Goal: Task Accomplishment & Management: Use online tool/utility

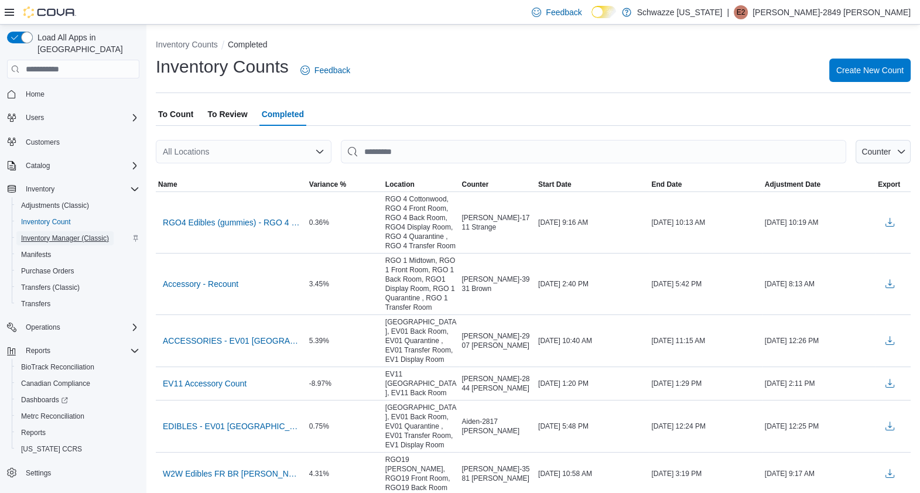
click at [44, 234] on span "Inventory Manager (Classic)" at bounding box center [65, 238] width 88 height 9
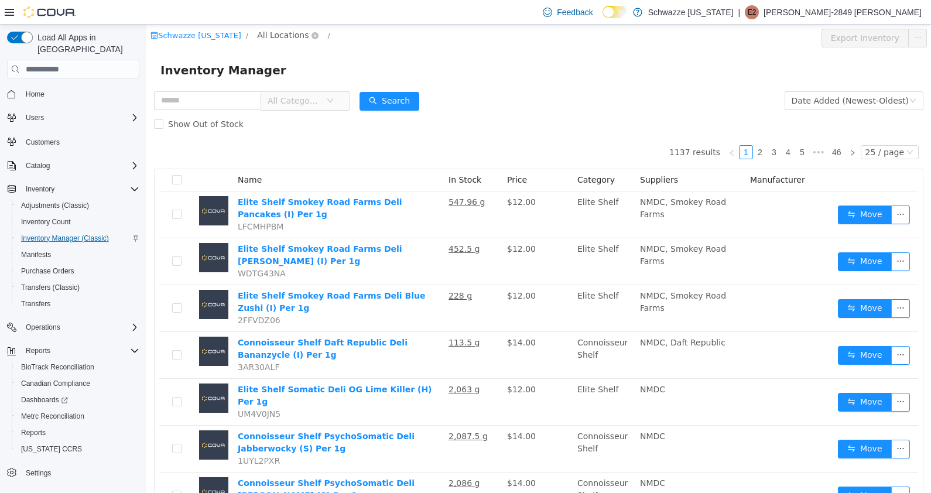
click at [280, 40] on span "All Locations" at bounding box center [283, 35] width 52 height 13
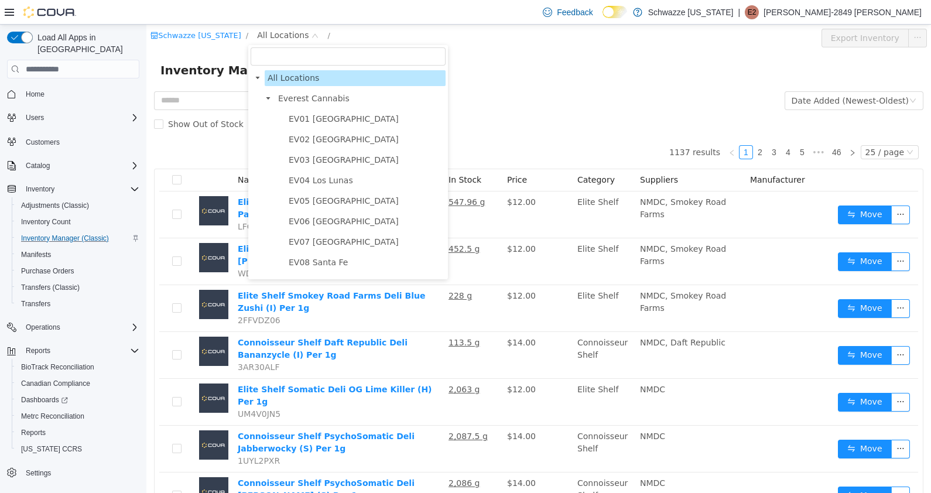
scroll to position [638, 0]
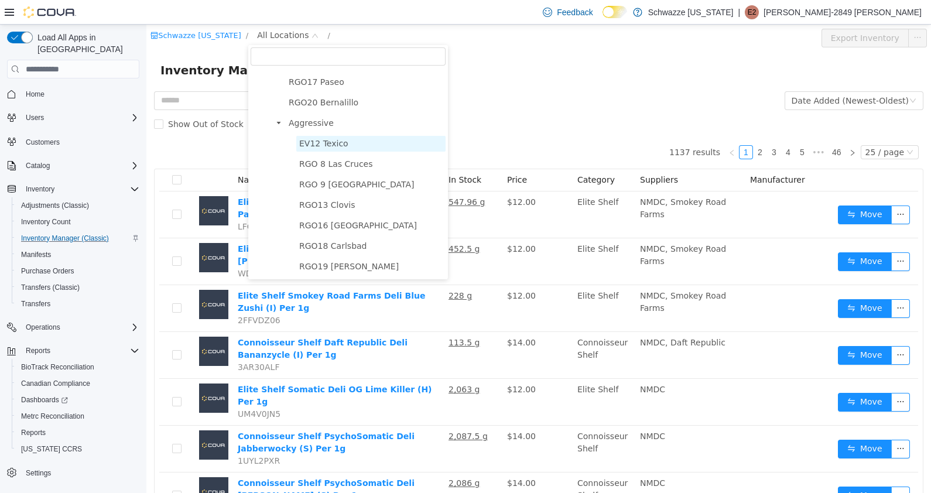
click at [331, 148] on span "EV12 Texico" at bounding box center [370, 144] width 149 height 16
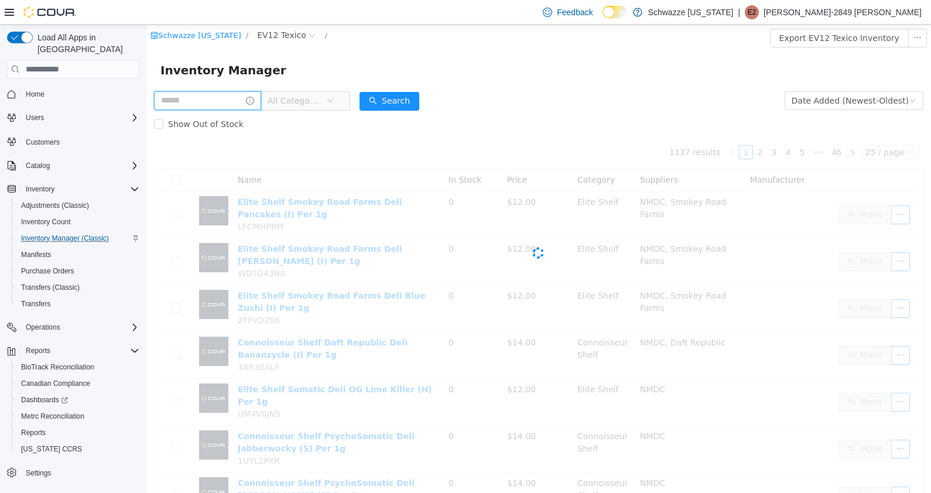
click at [209, 93] on input "text" at bounding box center [207, 100] width 107 height 19
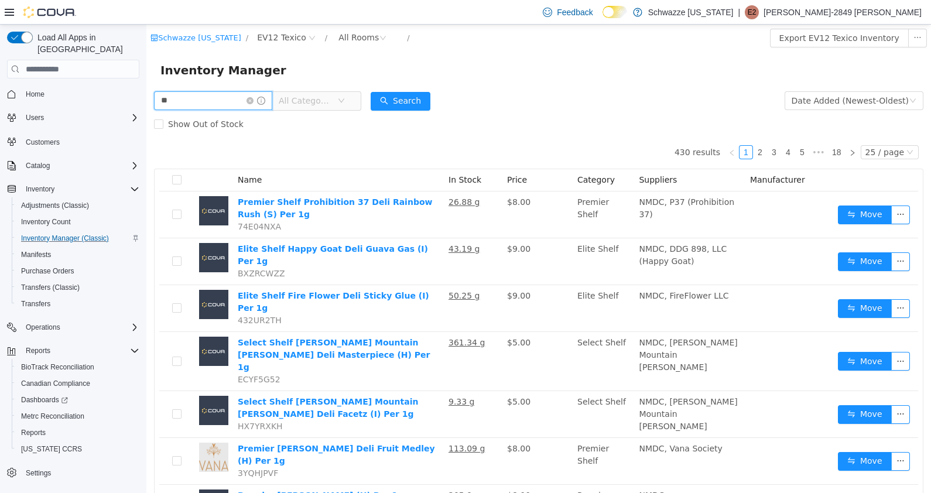
type input "*"
type input "*****"
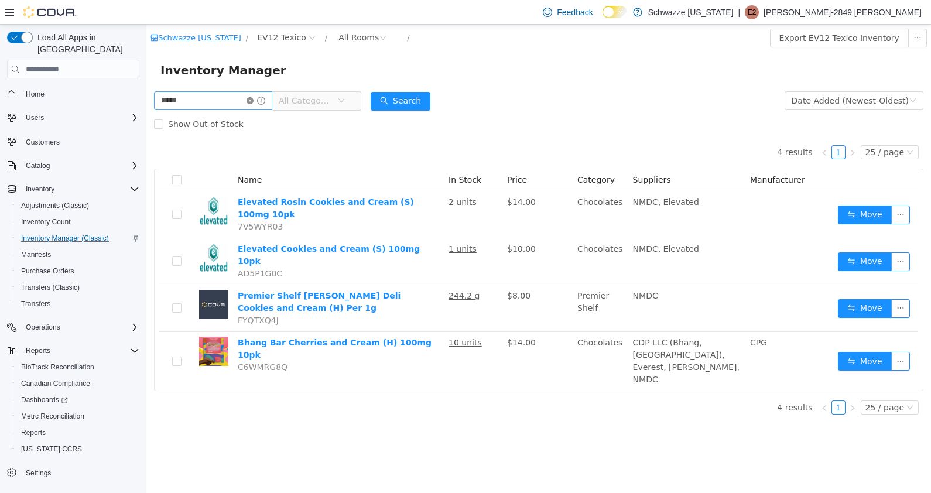
click at [253, 100] on icon "icon: close-circle" at bounding box center [249, 100] width 7 height 7
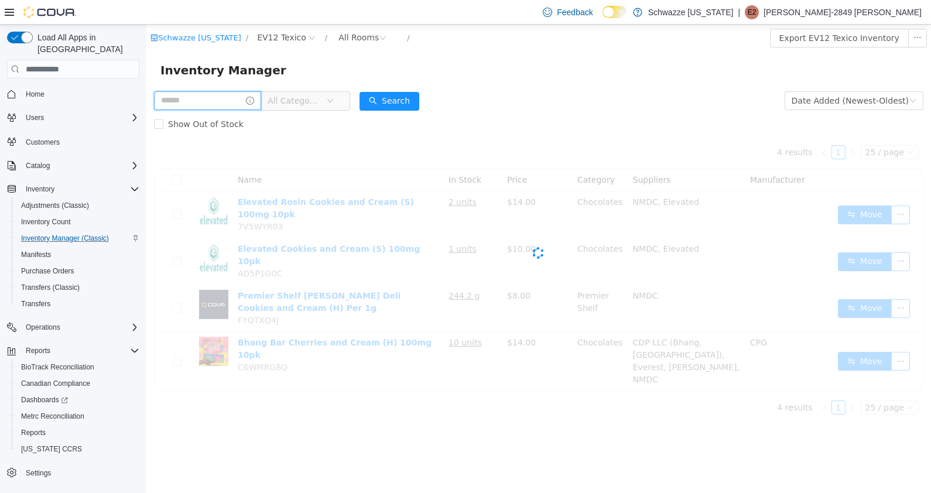
click at [202, 102] on input "text" at bounding box center [207, 100] width 107 height 19
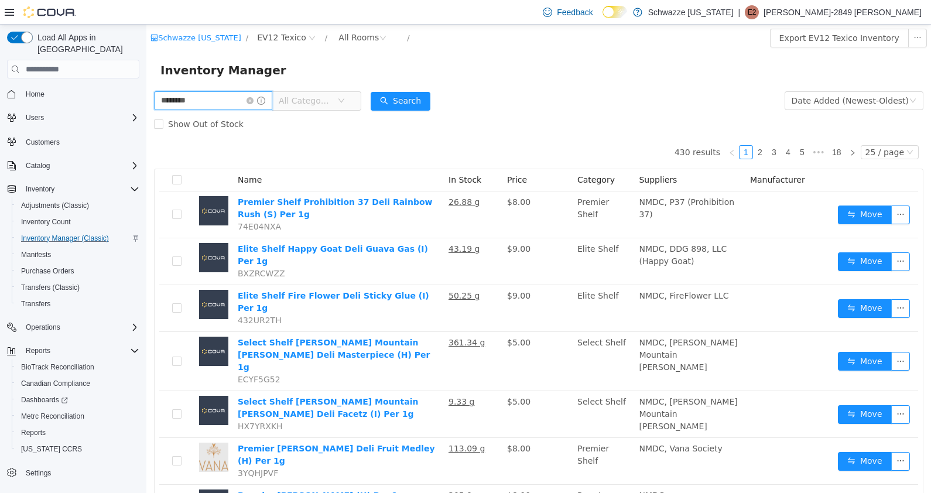
type input "********"
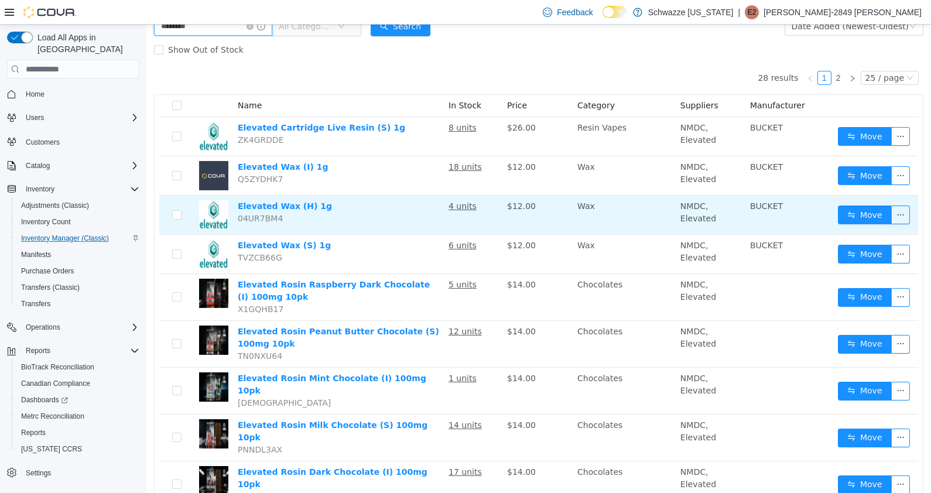
scroll to position [76, 0]
